Goal: Communication & Community: Answer question/provide support

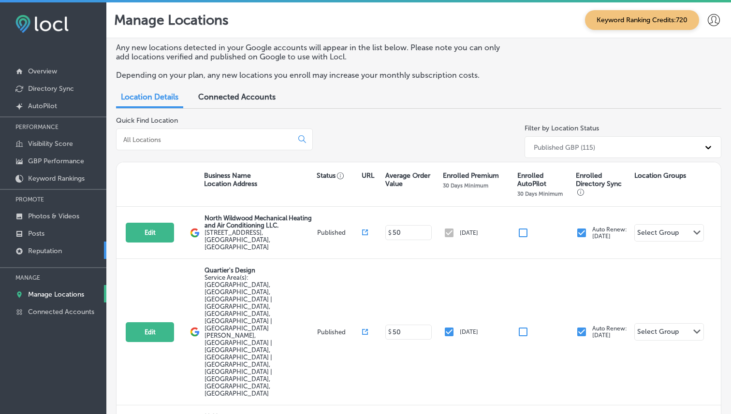
click at [56, 247] on p "Reputation" at bounding box center [45, 251] width 34 height 8
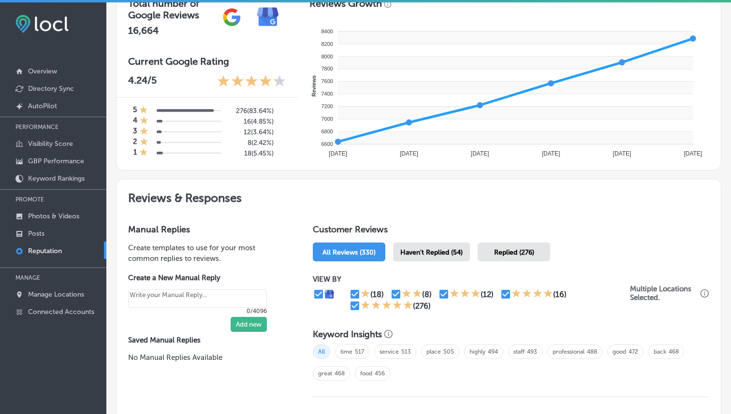
scroll to position [358, 0]
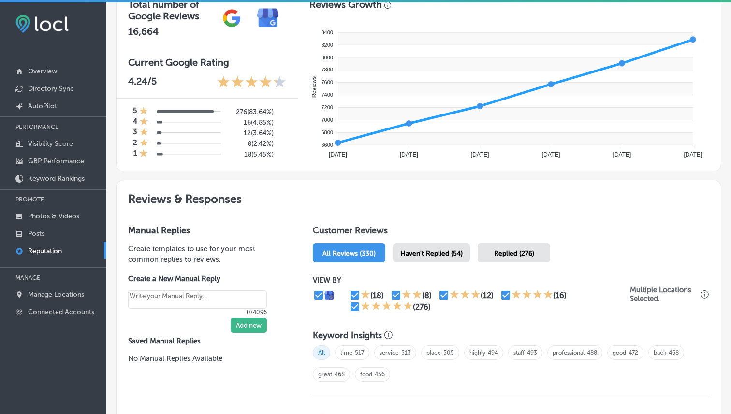
click at [435, 245] on div "Haven't Replied (54)" at bounding box center [431, 253] width 77 height 19
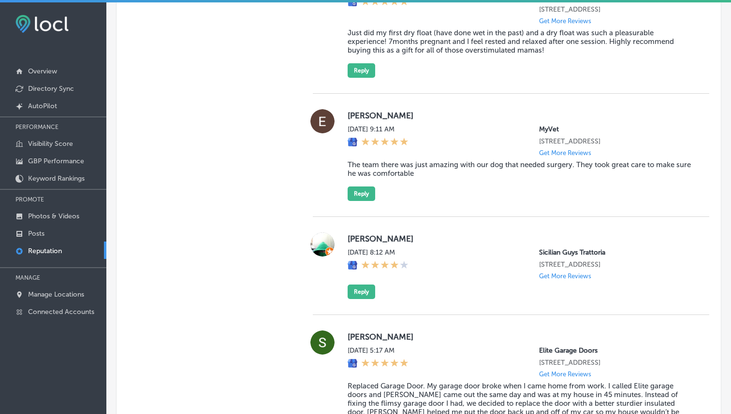
scroll to position [3009, 0]
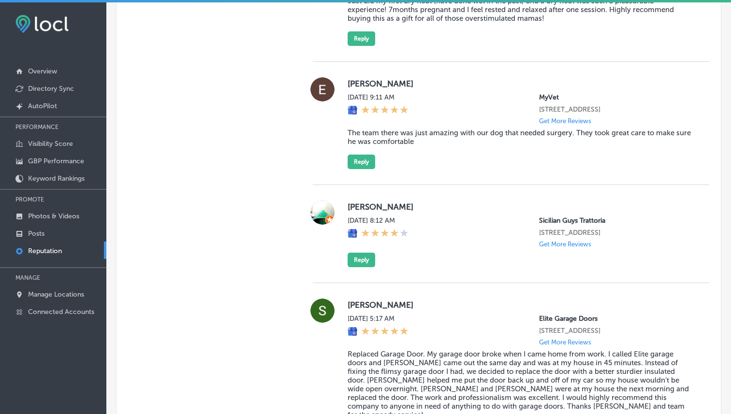
drag, startPoint x: 347, startPoint y: 208, endPoint x: 625, endPoint y: 245, distance: 280.4
click at [625, 245] on div "Nicole Scott Sat, Aug 9, 2025 8:12 AM Sicilian Guys Trattoria 9800 W Skye Canyo…" at bounding box center [520, 234] width 346 height 67
copy div "Nicole Scott Sat, Aug 9, 2025 8:12 AM Sicilian Guys Trattoria 9800 W Skye Canyo…"
click at [348, 267] on button "Reply" at bounding box center [361, 260] width 28 height 14
type textarea "x"
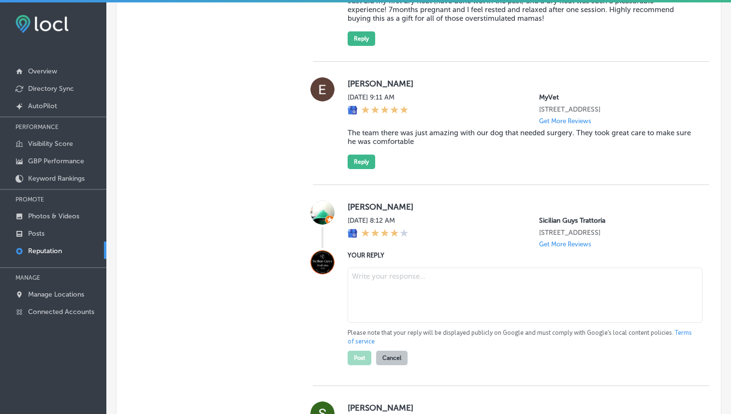
click at [366, 288] on textarea at bounding box center [524, 295] width 355 height 55
paste textarea "Thank you for the five-star review, Nicole! We're so glad to hear you had a gre…"
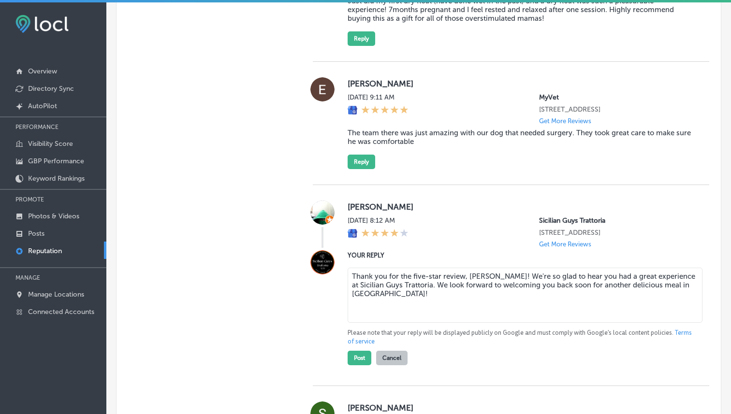
type textarea "Thank you for the five-star review, [PERSON_NAME]! We're so glad to hear you ha…"
click at [314, 320] on div at bounding box center [322, 307] width 19 height 115
click at [357, 365] on button "Post" at bounding box center [359, 358] width 24 height 14
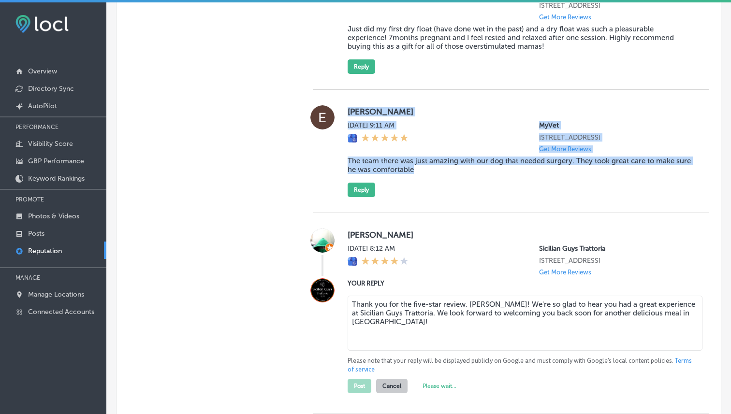
drag, startPoint x: 346, startPoint y: 103, endPoint x: 453, endPoint y: 175, distance: 128.5
click at [453, 175] on div "Elaine Freshnock Sat, Aug 9, 2025 9:11 AM MyVet 620 Grassfield Pkwy Suite 150 C…" at bounding box center [511, 151] width 396 height 92
copy div "Elaine Freshnock Sat, Aug 9, 2025 9:11 AM MyVet 620 Grassfield Pkwy Suite 150 C…"
type textarea "x"
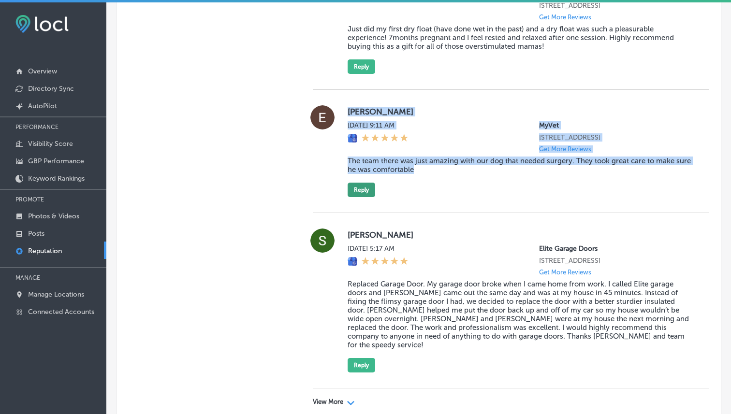
click at [360, 189] on button "Reply" at bounding box center [361, 190] width 28 height 14
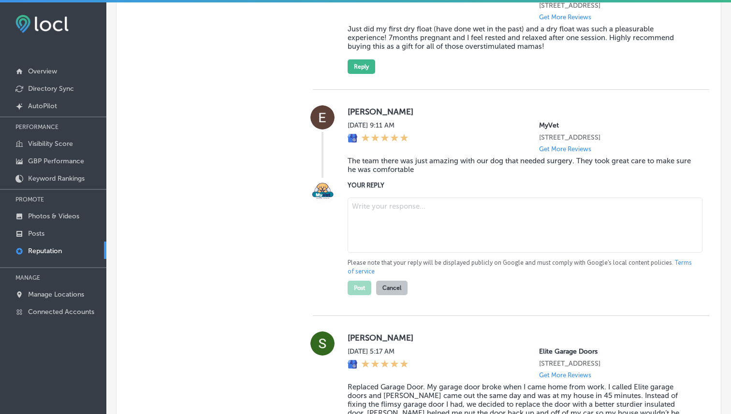
click at [380, 213] on textarea at bounding box center [524, 225] width 355 height 55
paste textarea "Thank you so much for the kind words, Elaine! We’re so glad to hear that our te…"
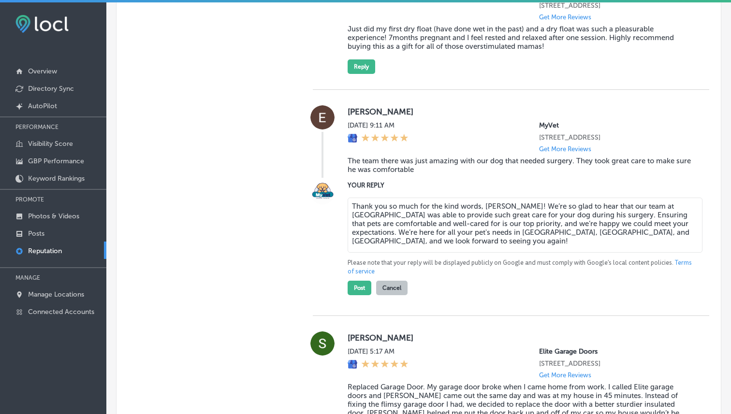
drag, startPoint x: 456, startPoint y: 234, endPoint x: 530, endPoint y: 233, distance: 73.9
click at [530, 233] on textarea "Thank you so much for the kind words, Elaine! We’re so glad to hear that our te…" at bounding box center [524, 225] width 355 height 55
type textarea "Thank you so much for the kind words, [PERSON_NAME]! We’re so glad to hear that…"
click at [358, 294] on button "Post" at bounding box center [359, 288] width 24 height 14
type textarea "x"
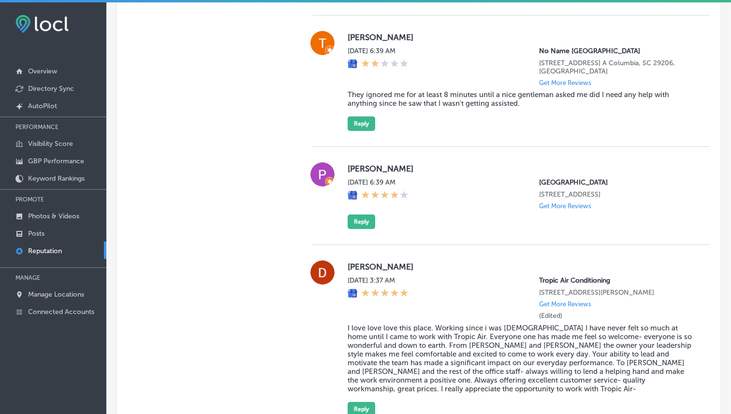
scroll to position [1912, 0]
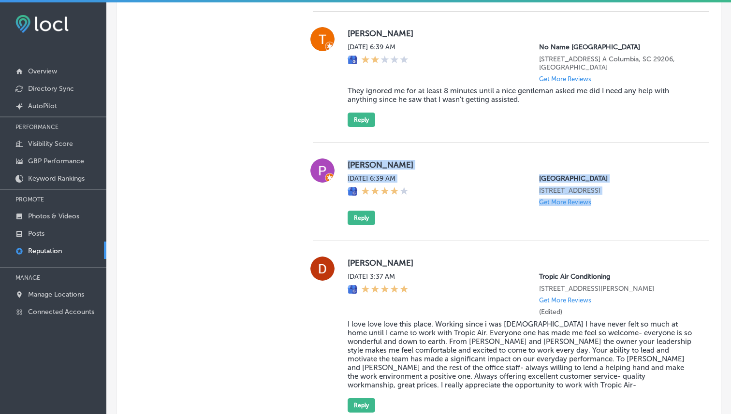
drag, startPoint x: 348, startPoint y: 154, endPoint x: 632, endPoint y: 207, distance: 288.5
click at [632, 207] on div "Paul Bullara Sun, Aug 10, 2025 6:39 AM Sarasota Fairgrounds 3000 Ringling Boule…" at bounding box center [511, 191] width 396 height 67
copy div "Paul Bullara Sun, Aug 10, 2025 6:39 AM Sarasota Fairgrounds 3000 Ringling Boule…"
click at [367, 214] on button "Reply" at bounding box center [361, 218] width 28 height 14
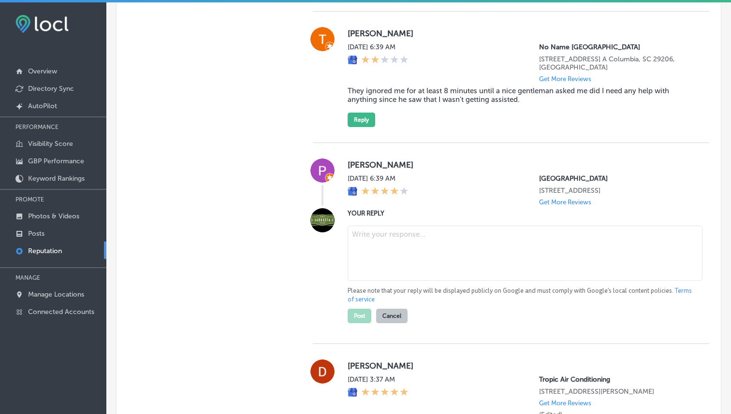
click at [389, 240] on textarea at bounding box center [524, 253] width 355 height 55
paste textarea "Thank you for the review, Paul! We're glad to hear you enjoyed your experience …"
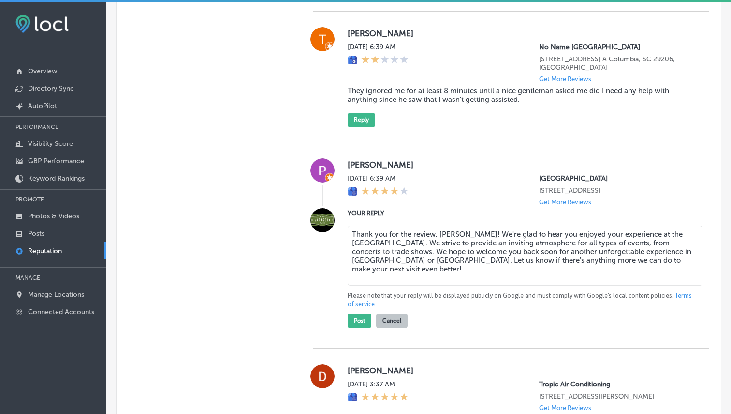
drag, startPoint x: 415, startPoint y: 251, endPoint x: 626, endPoint y: 248, distance: 211.2
click at [626, 248] on textarea "Thank you for the review, Paul! We're glad to hear you enjoyed your experience …" at bounding box center [524, 256] width 355 height 60
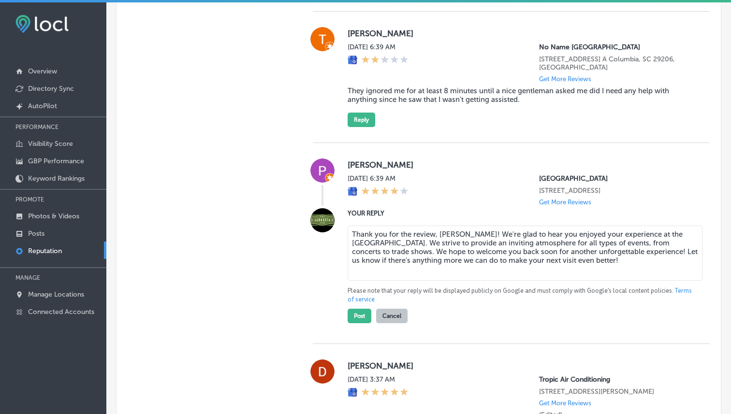
type textarea "Thank you for the review, [PERSON_NAME]! We're glad to hear you enjoyed your ex…"
click at [530, 326] on div "Paul Bullara Sun, Aug 10, 2025 6:39 AM Sarasota Fairgrounds 3000 Ringling Boule…" at bounding box center [511, 243] width 396 height 201
click at [355, 309] on button "Post" at bounding box center [359, 316] width 24 height 14
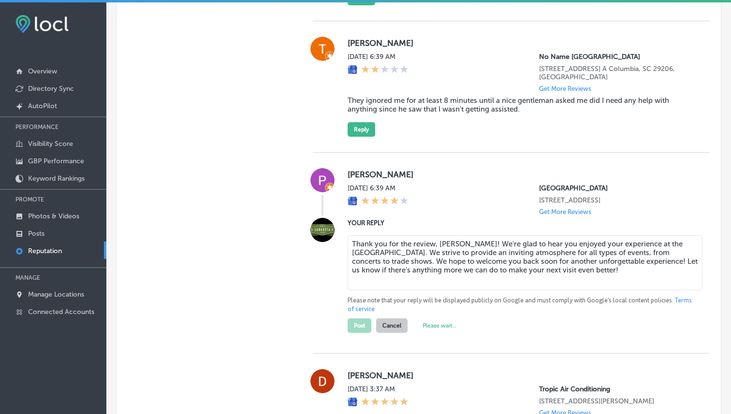
scroll to position [1897, 0]
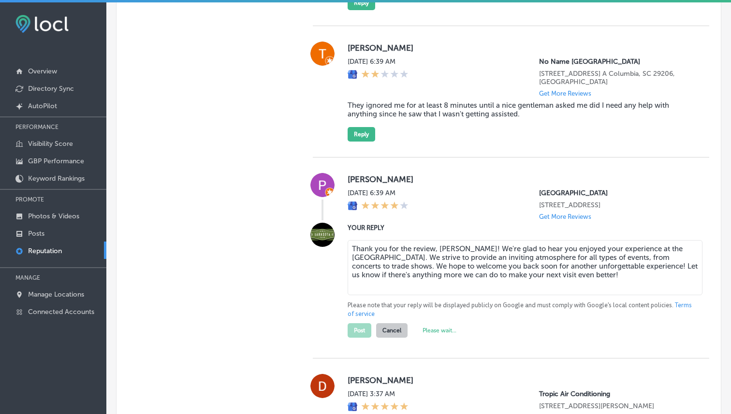
type textarea "x"
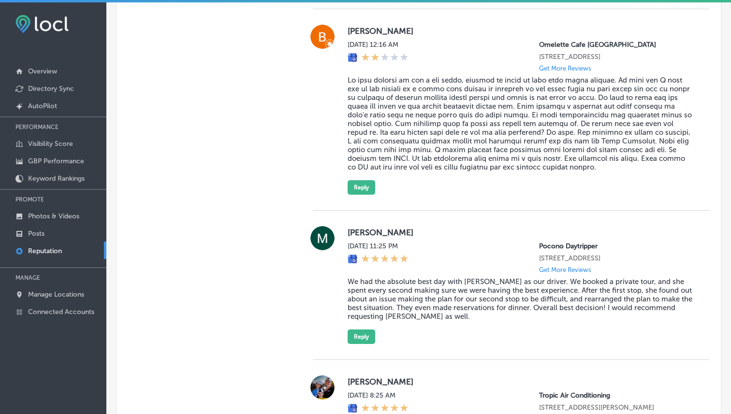
scroll to position [1385, 0]
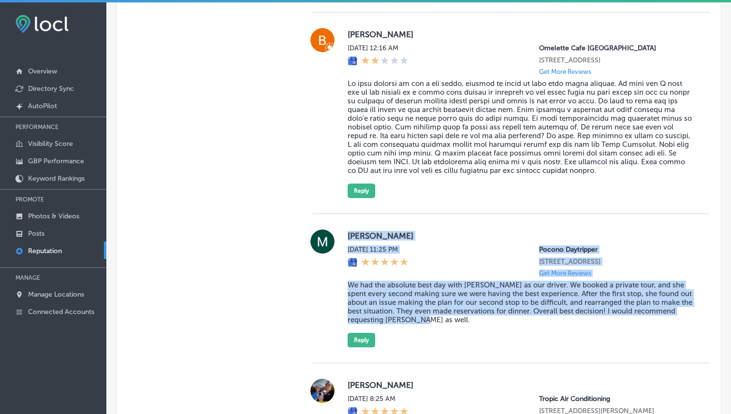
drag, startPoint x: 346, startPoint y: 233, endPoint x: 482, endPoint y: 317, distance: 159.7
click at [482, 317] on div "Madeline Beck Sun, Aug 10, 2025 11:25 PM Pocono Daytripper 18 N 7th St Suite 1 …" at bounding box center [511, 289] width 396 height 118
copy div "Madeline Beck Sun, Aug 10, 2025 11:25 PM Pocono Daytripper 18 N 7th St Suite 1 …"
click at [361, 339] on button "Reply" at bounding box center [361, 340] width 28 height 14
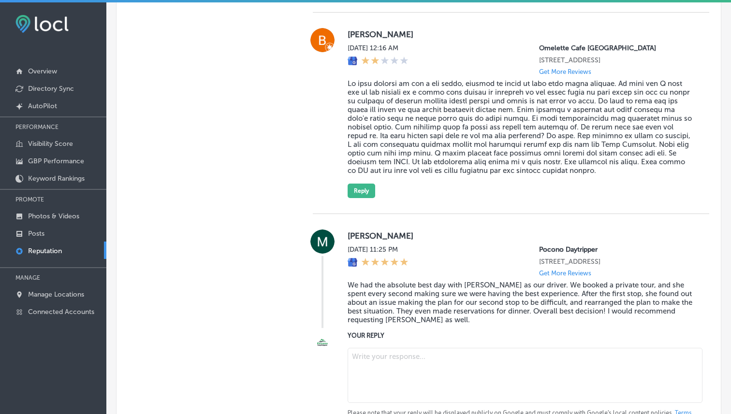
click at [380, 363] on textarea at bounding box center [524, 375] width 355 height 55
paste textarea "ChatGPT said: Thank you for the wonderful review, Madeline! We’re so glad to he…"
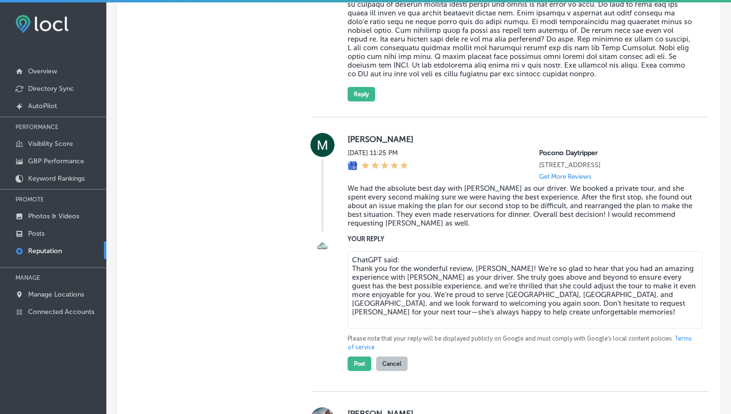
scroll to position [1479, 0]
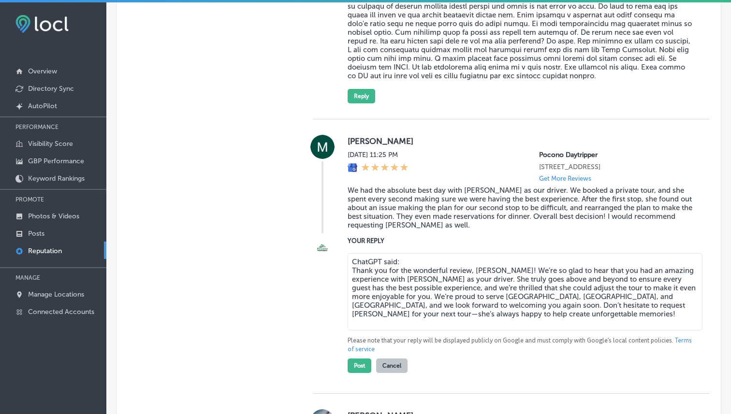
drag, startPoint x: 527, startPoint y: 296, endPoint x: 627, endPoint y: 294, distance: 100.0
click at [627, 294] on textarea "ChatGPT said: Thank you for the wonderful review, Madeline! We’re so glad to he…" at bounding box center [524, 291] width 355 height 77
type textarea "ChatGPT said: Thank you for the wonderful review, [PERSON_NAME]! We’re so glad …"
click at [496, 347] on p "Please note that your reply will be displayed publicly on Google and must compl…" at bounding box center [520, 344] width 346 height 17
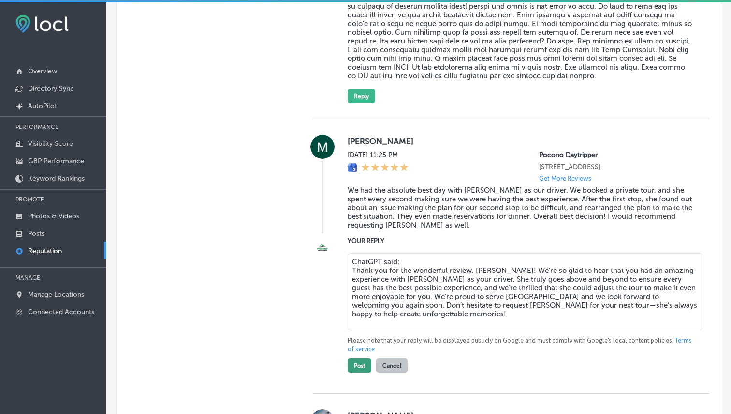
click at [364, 360] on button "Post" at bounding box center [359, 366] width 24 height 14
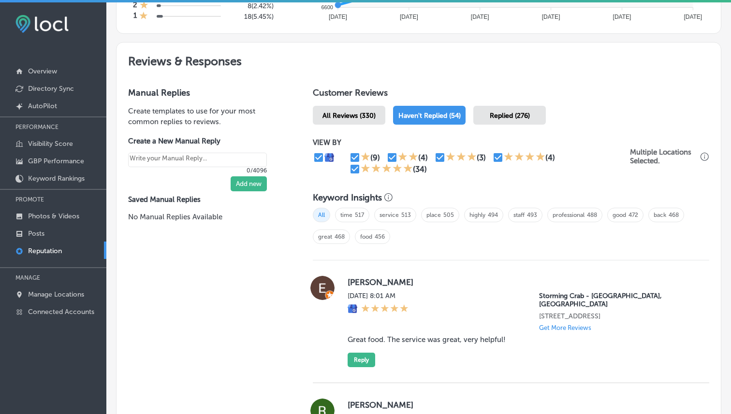
click at [510, 115] on span "Replied (276)" at bounding box center [509, 116] width 40 height 8
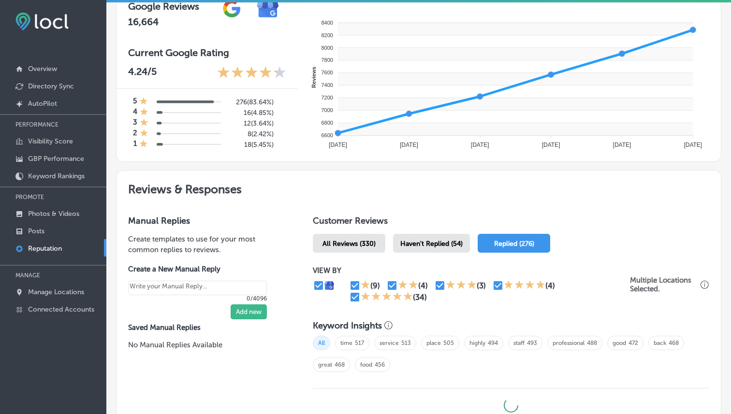
scroll to position [355, 0]
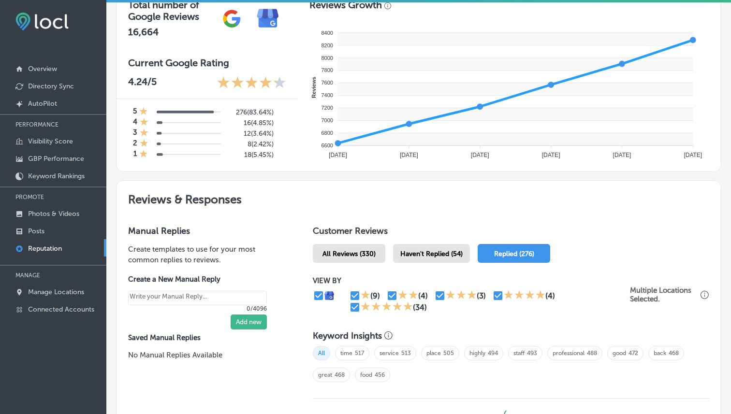
click at [354, 250] on span "All Reviews (330)" at bounding box center [348, 254] width 53 height 8
type textarea "x"
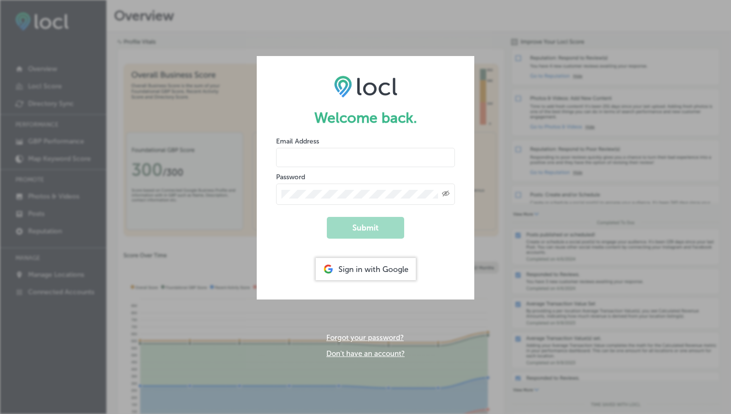
click at [354, 267] on div "Sign in with Google" at bounding box center [366, 269] width 100 height 22
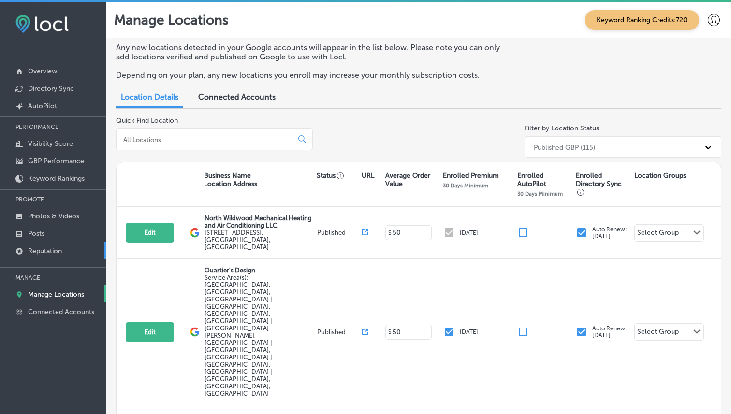
click at [43, 247] on p "Reputation" at bounding box center [45, 251] width 34 height 8
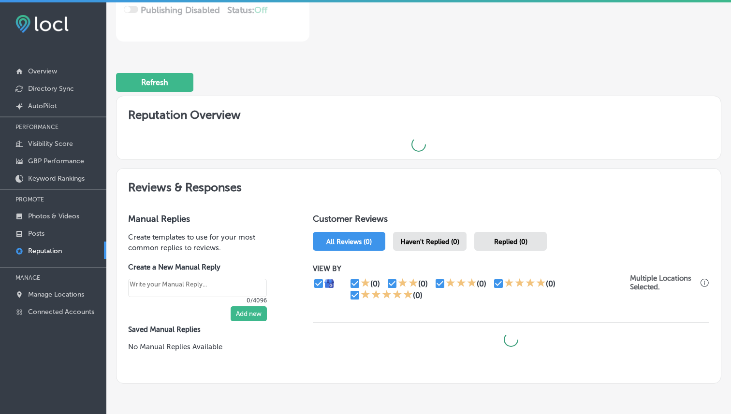
scroll to position [251, 0]
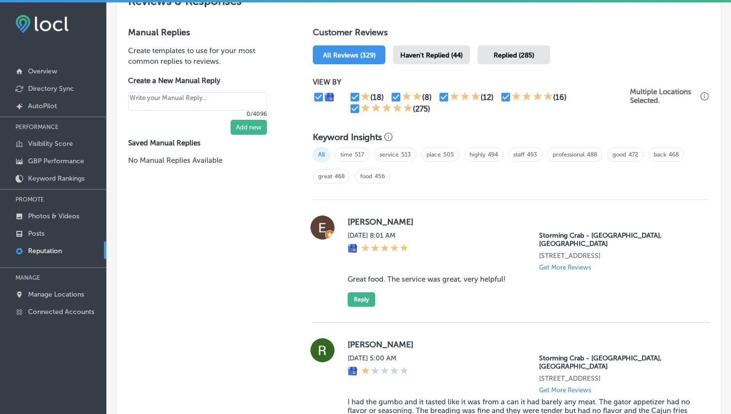
click at [512, 54] on span "Replied (285)" at bounding box center [513, 55] width 41 height 8
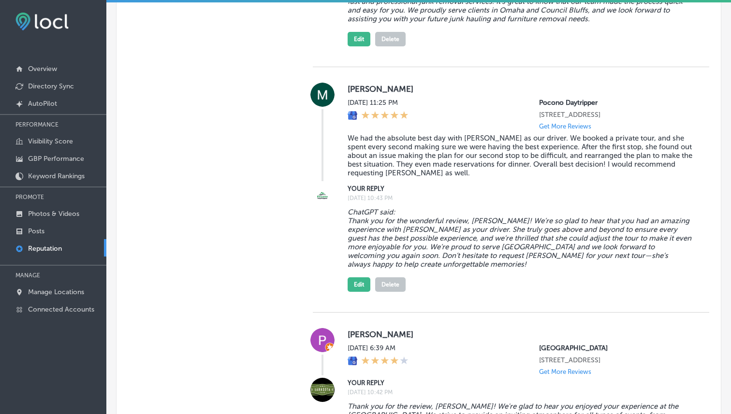
scroll to position [1048, 0]
click at [351, 281] on button "Edit" at bounding box center [358, 283] width 23 height 14
type textarea "x"
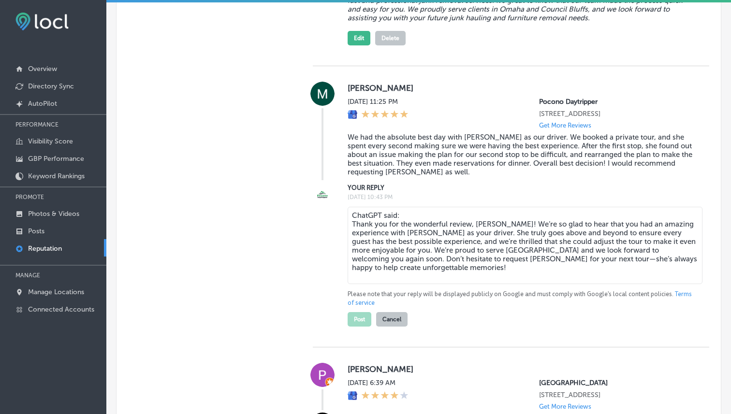
drag, startPoint x: 423, startPoint y: 215, endPoint x: 308, endPoint y: 213, distance: 114.5
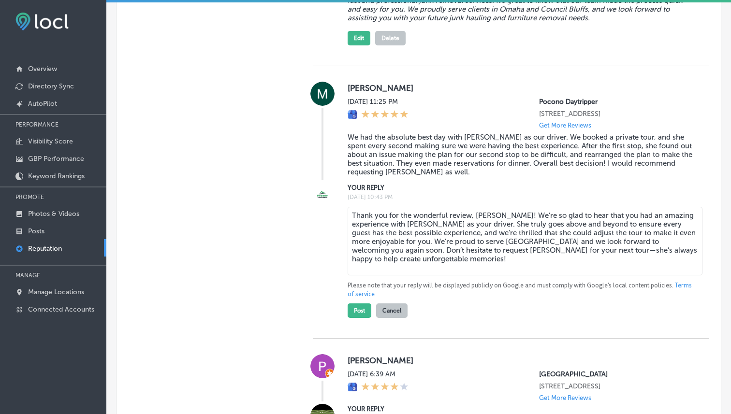
type textarea "Thank you for the wonderful review, [PERSON_NAME]! We’re so glad to hear that y…"
click at [355, 302] on div "Post Cancel" at bounding box center [377, 308] width 60 height 19
click at [358, 312] on button "Post" at bounding box center [359, 310] width 24 height 14
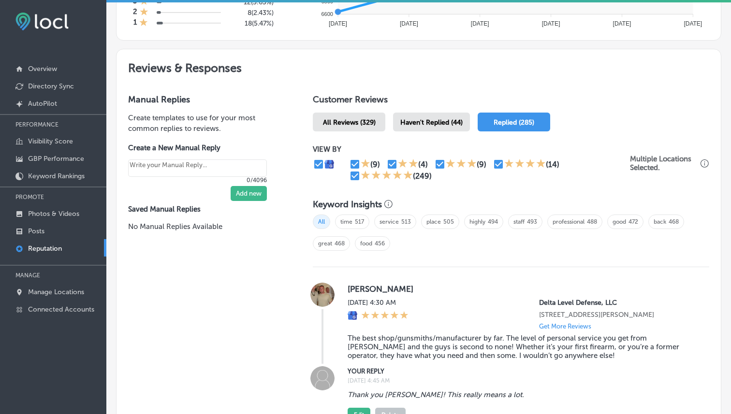
click at [430, 124] on div "Haven't Replied (44)" at bounding box center [431, 122] width 77 height 19
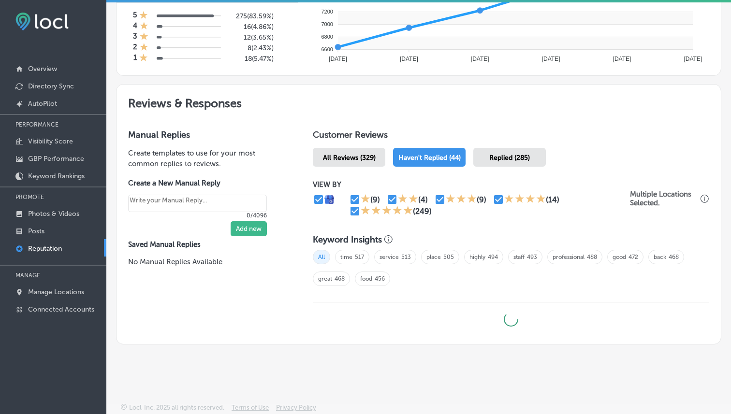
type textarea "x"
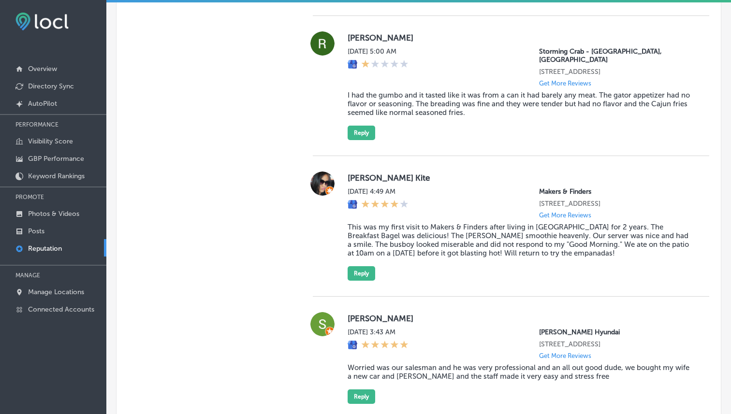
scroll to position [851, 0]
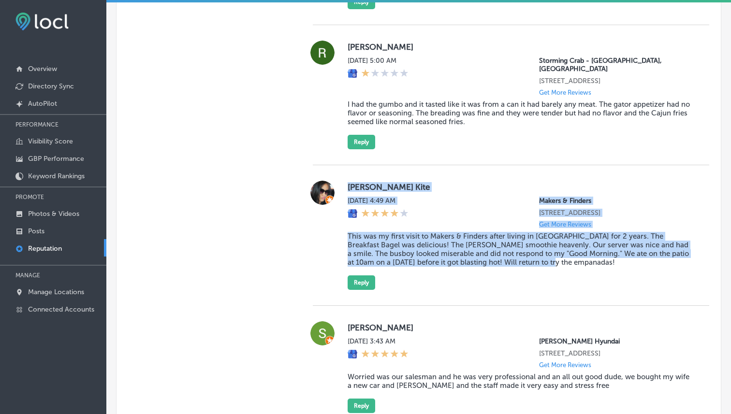
drag, startPoint x: 535, startPoint y: 259, endPoint x: 342, endPoint y: 171, distance: 212.3
click at [342, 181] on div "[PERSON_NAME] Kite [DATE] 4:49 AM Makers & Finders [STREET_ADDRESS] Get More Re…" at bounding box center [511, 235] width 396 height 109
copy div "[PERSON_NAME] Kite [DATE] 4:49 AM Makers & Finders [STREET_ADDRESS] Get More Re…"
click at [473, 279] on div "[PERSON_NAME] Kite [DATE] 4:49 AM Makers & Finders [STREET_ADDRESS] Get More Re…" at bounding box center [520, 235] width 346 height 109
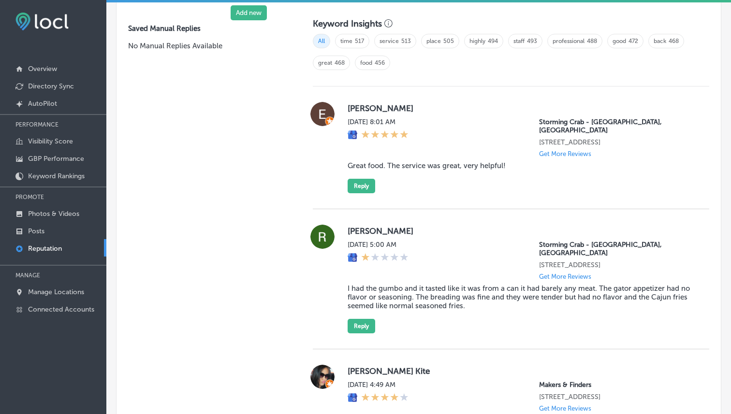
scroll to position [830, 0]
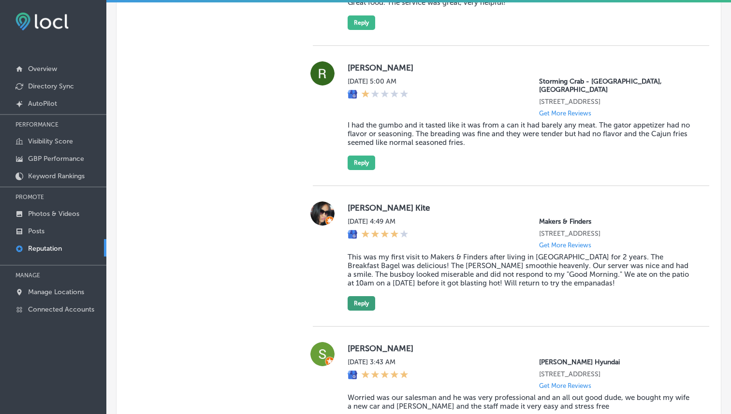
click at [362, 296] on button "Reply" at bounding box center [361, 303] width 28 height 14
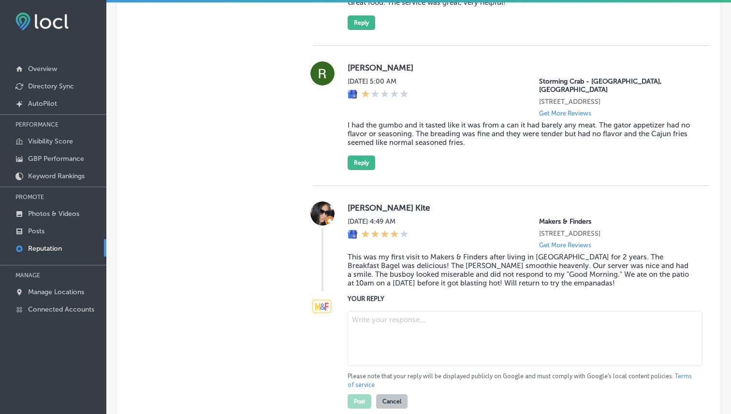
click at [375, 311] on textarea at bounding box center [524, 338] width 355 height 55
paste textarea "Thank you for the great review, [PERSON_NAME]! We're so glad to hear you enjoye…"
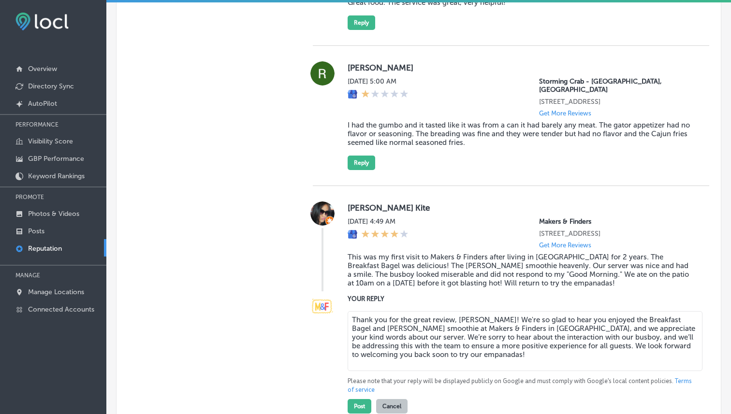
scroll to position [872, 0]
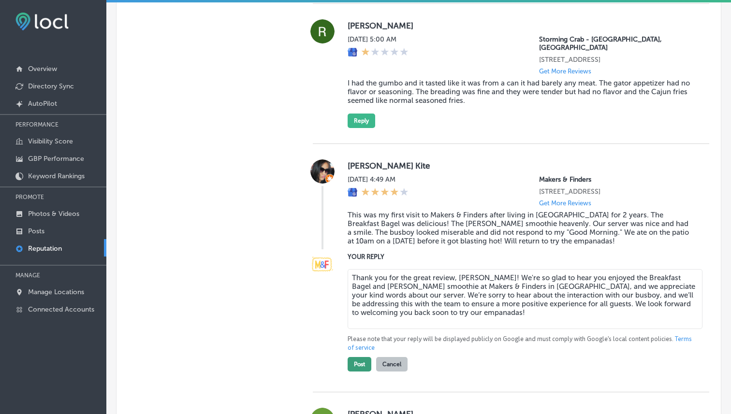
type textarea "Thank you for the great review, [PERSON_NAME]! We're so glad to hear you enjoye…"
click at [360, 357] on button "Post" at bounding box center [359, 364] width 24 height 14
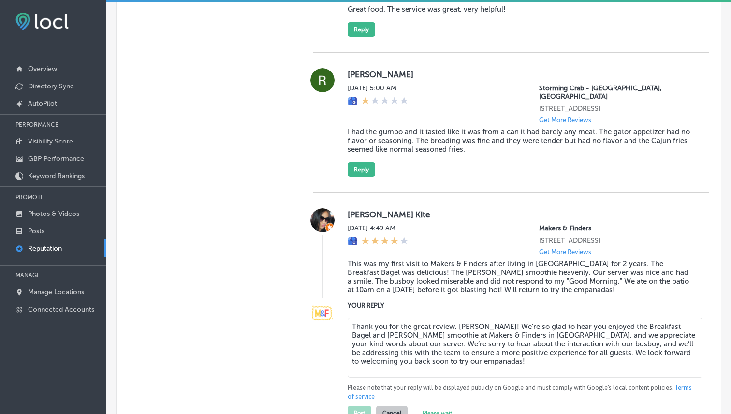
type textarea "x"
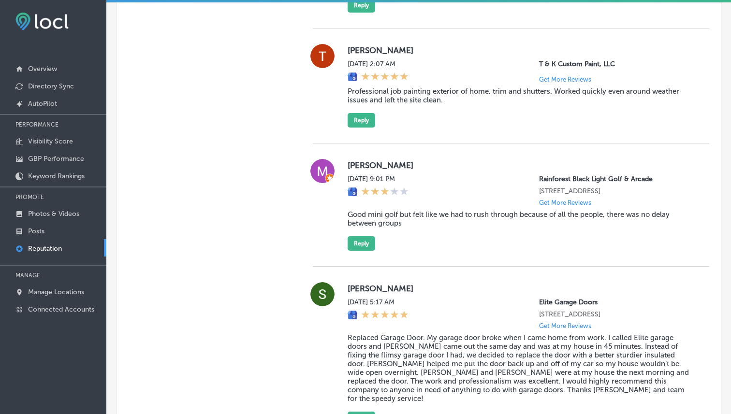
scroll to position [1807, 0]
click at [407, 213] on div "[PERSON_NAME] [DATE] 9:01 PM Rainforest [GEOGRAPHIC_DATA] [STREET_ADDRESS] Get …" at bounding box center [520, 204] width 346 height 92
click at [425, 236] on div "[PERSON_NAME] [DATE] 9:01 PM Rainforest [GEOGRAPHIC_DATA] [STREET_ADDRESS] Get …" at bounding box center [511, 204] width 396 height 123
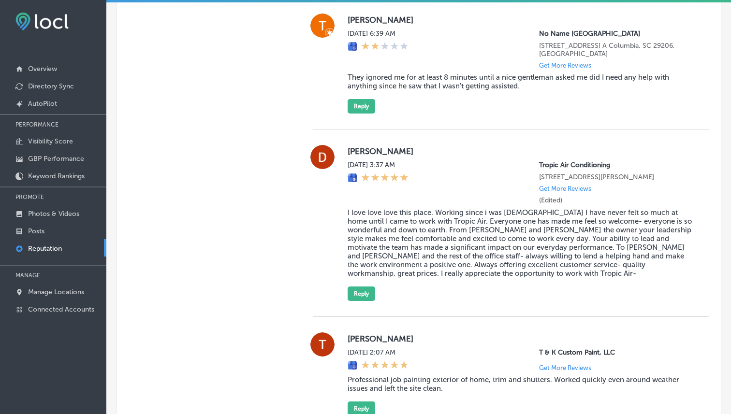
scroll to position [1466, 0]
